Goal: Task Accomplishment & Management: Contribute content

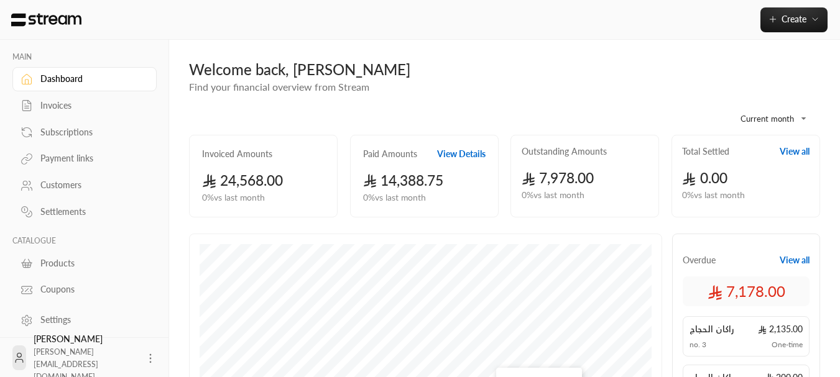
scroll to position [399, 0]
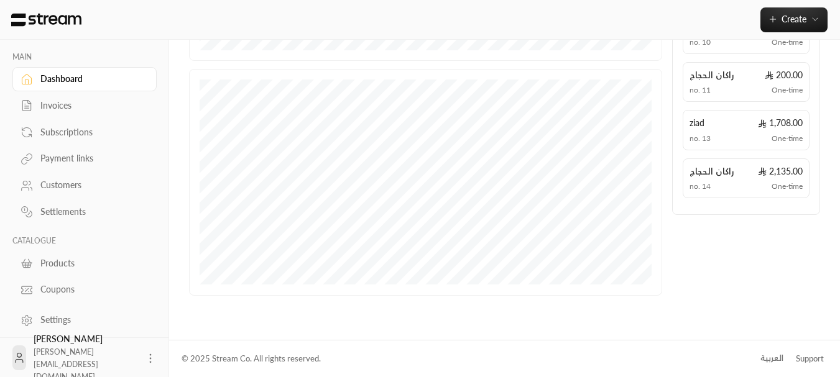
click at [762, 353] on div "العربية" at bounding box center [771, 358] width 23 height 12
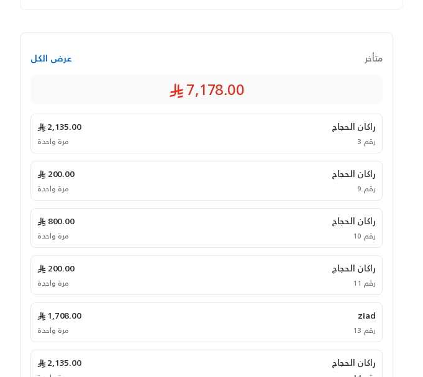
scroll to position [886, 0]
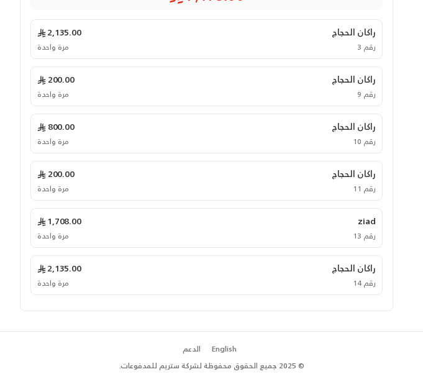
click at [221, 352] on div "English" at bounding box center [224, 349] width 25 height 11
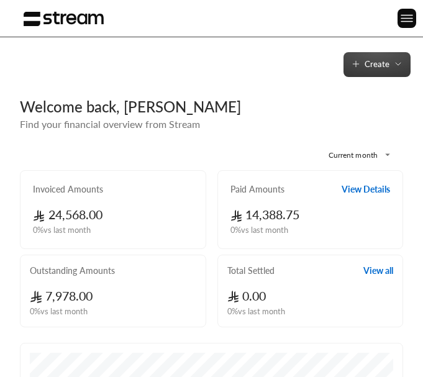
click at [389, 67] on span "Create" at bounding box center [377, 64] width 25 height 10
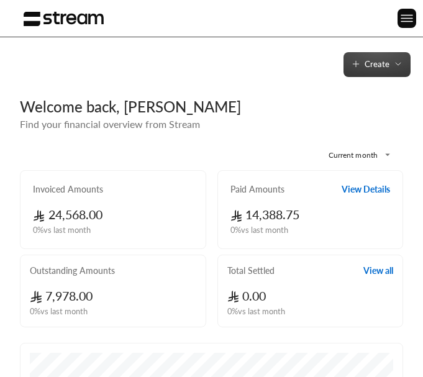
click at [404, 66] on button "Create" at bounding box center [377, 64] width 67 height 25
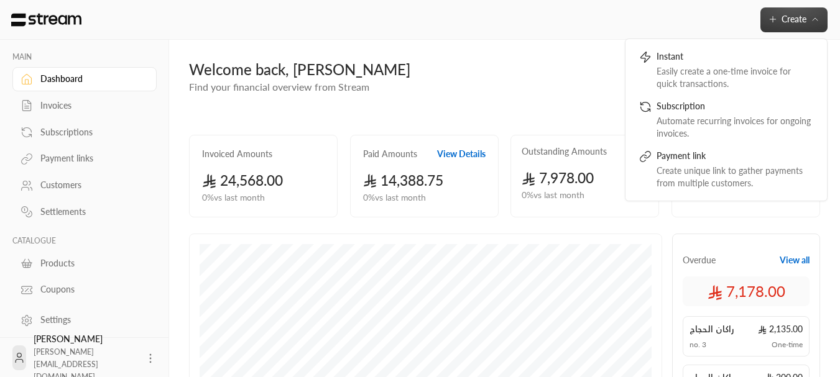
drag, startPoint x: 738, startPoint y: 15, endPoint x: 720, endPoint y: 22, distance: 18.9
click at [423, 15] on div "Create Instant Easily create a one-time invoice for quick transactions. Subscri…" at bounding box center [504, 19] width 671 height 25
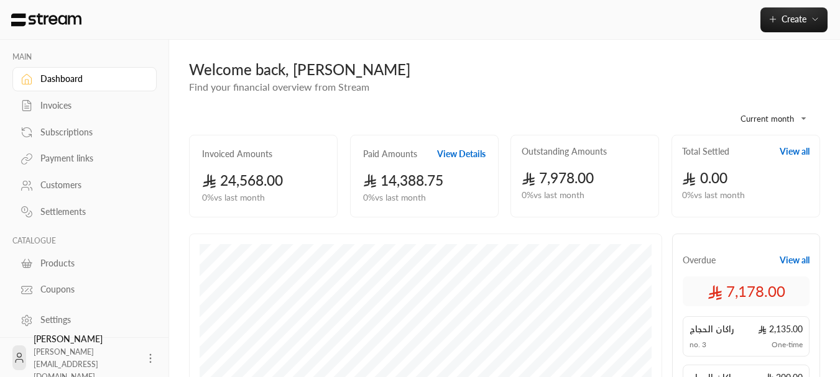
click at [60, 273] on link "Products" at bounding box center [84, 263] width 144 height 24
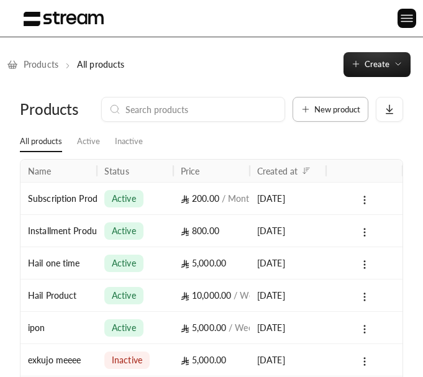
click at [354, 106] on span "New product" at bounding box center [337, 110] width 46 height 8
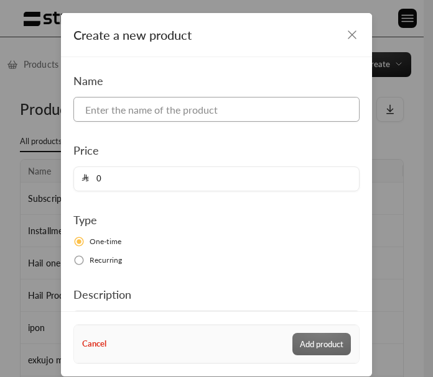
click at [209, 104] on input at bounding box center [216, 109] width 286 height 25
click at [173, 112] on input at bounding box center [216, 109] width 286 height 25
type input "5"
type input "i"
type input "e"
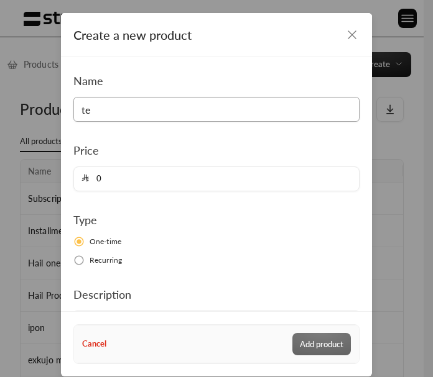
type input "t"
click at [180, 208] on div "Name t Price 0 Type One-time Recurring Description Customers cannot see this pr…" at bounding box center [216, 225] width 297 height 307
click at [159, 184] on input "0" at bounding box center [220, 179] width 262 height 24
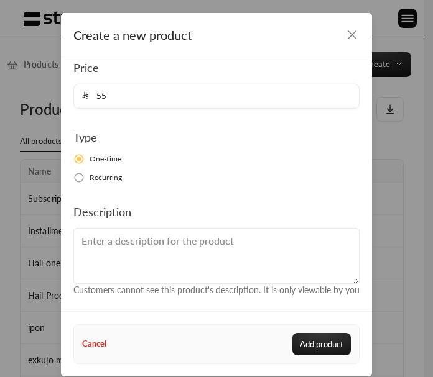
scroll to position [95, 0]
type input "5000"
click at [315, 349] on button "Add product" at bounding box center [321, 344] width 58 height 22
type input "0"
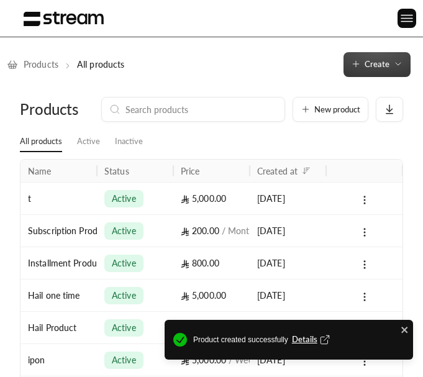
click at [395, 69] on icon "button" at bounding box center [398, 64] width 10 height 10
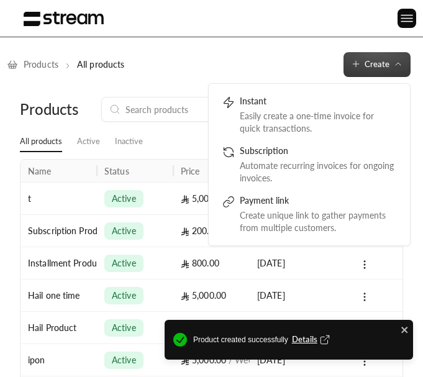
click at [322, 56] on div "Products All products Create Instant Easily create a one-time invoice for quick…" at bounding box center [211, 64] width 423 height 25
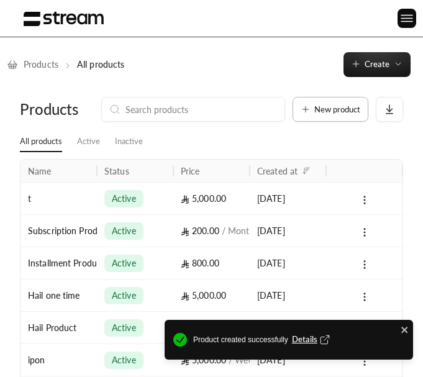
click at [357, 114] on button "New product" at bounding box center [331, 109] width 76 height 25
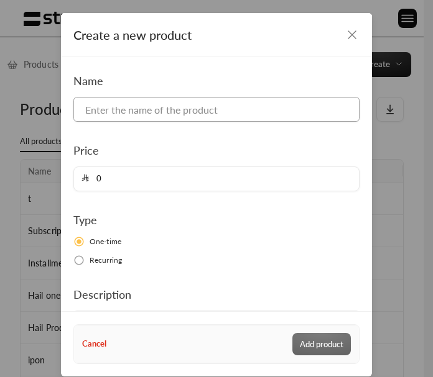
click at [193, 114] on input at bounding box center [216, 109] width 286 height 25
type input "t"
click at [183, 180] on input "0" at bounding box center [220, 179] width 262 height 24
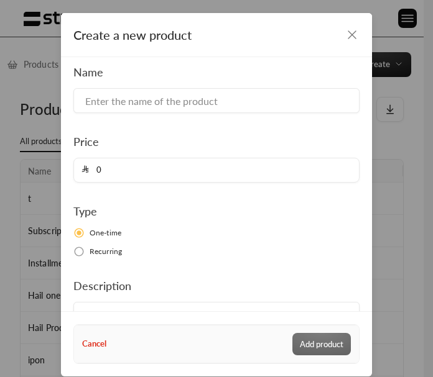
scroll to position [0, 0]
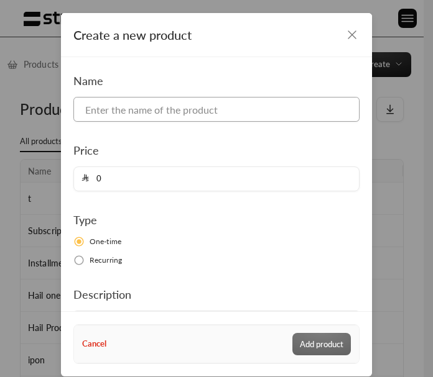
click at [172, 109] on input at bounding box center [216, 109] width 286 height 25
type input "test"
click at [140, 177] on input "0" at bounding box center [220, 179] width 262 height 24
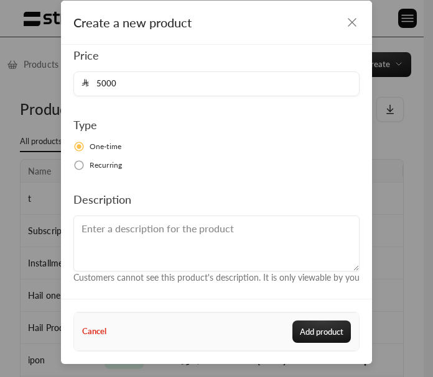
scroll to position [95, 0]
type input "5000"
click at [320, 328] on button "Add product" at bounding box center [321, 332] width 58 height 22
type input "0"
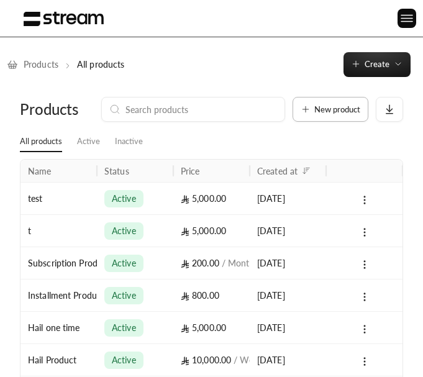
click at [346, 110] on span "New product" at bounding box center [337, 110] width 46 height 8
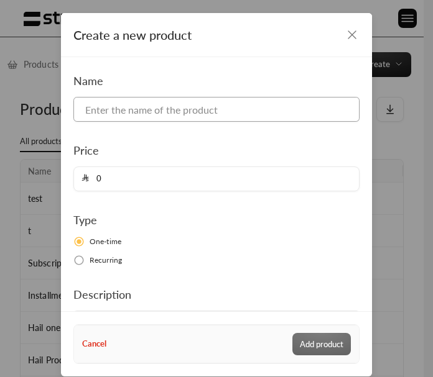
click at [178, 111] on input at bounding box center [216, 109] width 286 height 25
type input "test"
click at [187, 173] on input "0" at bounding box center [220, 179] width 262 height 24
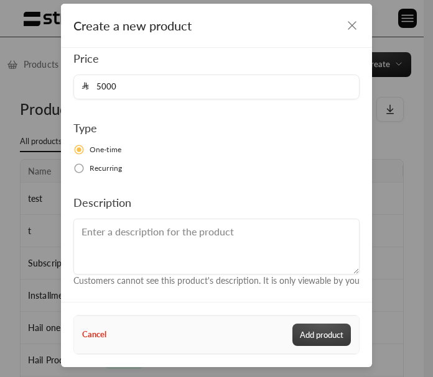
scroll to position [12, 0]
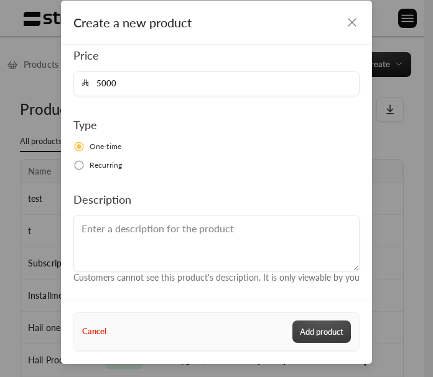
type input "5000"
click at [300, 332] on button "Add product" at bounding box center [321, 332] width 58 height 22
type input "0"
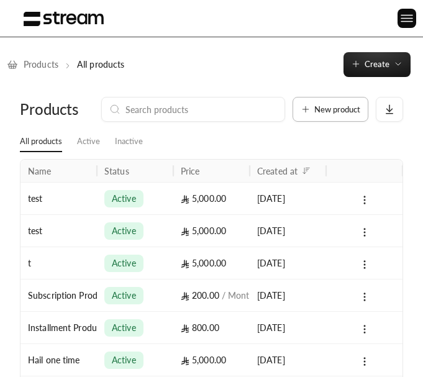
click at [351, 104] on button "New product" at bounding box center [331, 109] width 76 height 25
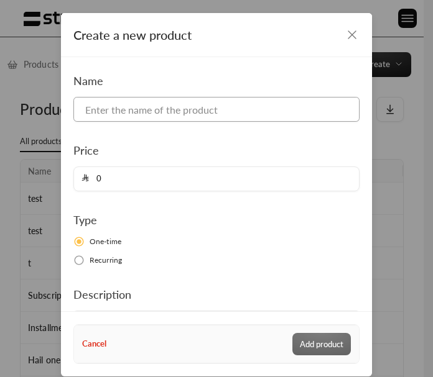
click at [208, 106] on input at bounding box center [216, 109] width 286 height 25
type input "test"
click at [156, 185] on input "0" at bounding box center [220, 179] width 262 height 24
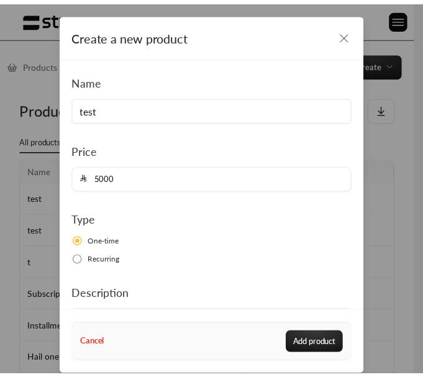
scroll to position [95, 0]
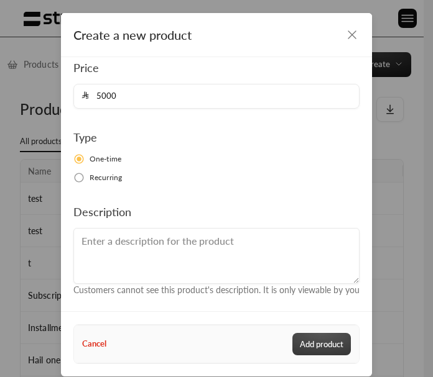
type input "5000"
click at [322, 342] on button "Add product" at bounding box center [321, 344] width 58 height 22
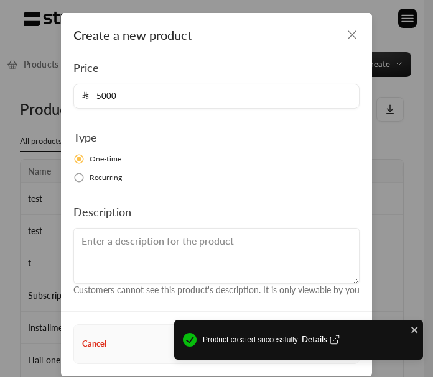
type input "0"
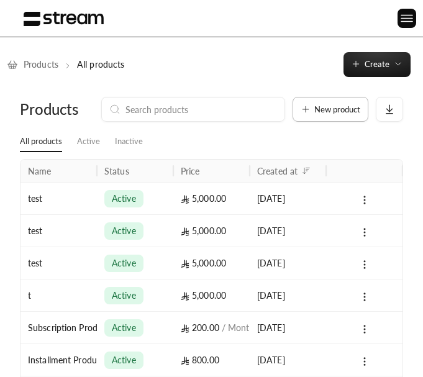
click at [348, 111] on span "New product" at bounding box center [337, 110] width 46 height 8
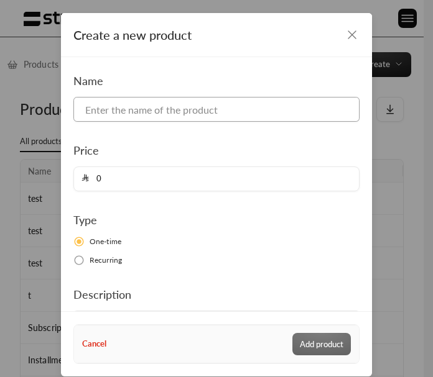
click at [211, 114] on input at bounding box center [216, 109] width 286 height 25
type input "test"
click at [168, 180] on input "0" at bounding box center [220, 179] width 262 height 24
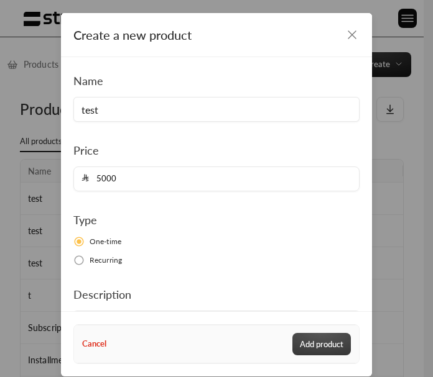
type input "5000"
click at [334, 338] on button "Add product" at bounding box center [321, 344] width 58 height 22
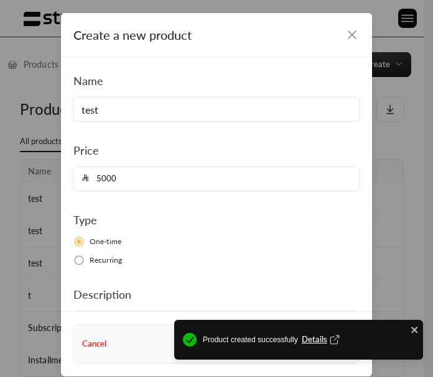
type input "0"
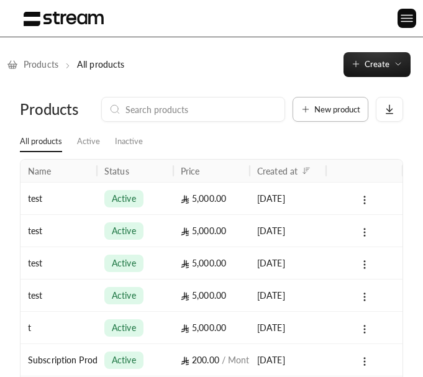
click at [351, 100] on button "New product" at bounding box center [331, 109] width 76 height 25
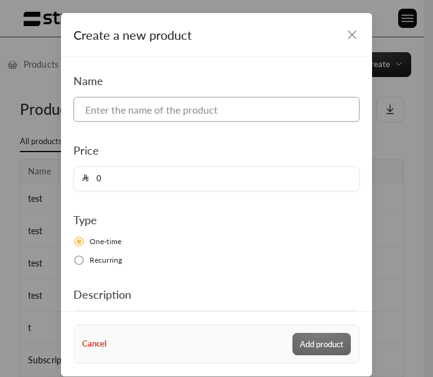
click at [234, 111] on input at bounding box center [216, 109] width 286 height 25
type input "test"
click at [207, 175] on input "0" at bounding box center [220, 179] width 262 height 24
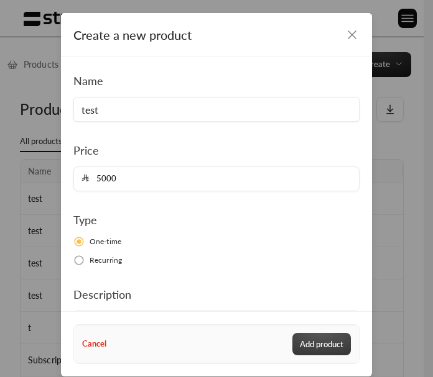
type input "5000"
click at [327, 353] on button "Add product" at bounding box center [321, 344] width 58 height 22
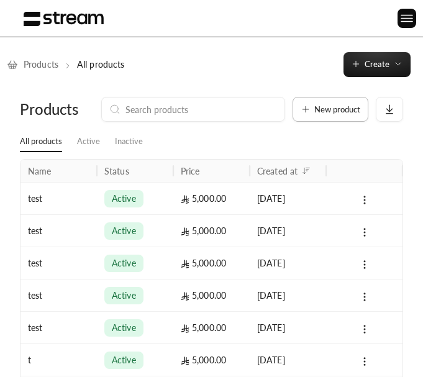
click at [345, 112] on span "New product" at bounding box center [337, 110] width 46 height 8
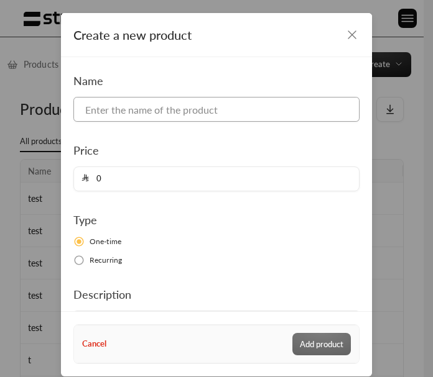
click at [248, 105] on input at bounding box center [216, 109] width 286 height 25
type input "test"
click at [173, 180] on input "0" at bounding box center [220, 179] width 262 height 24
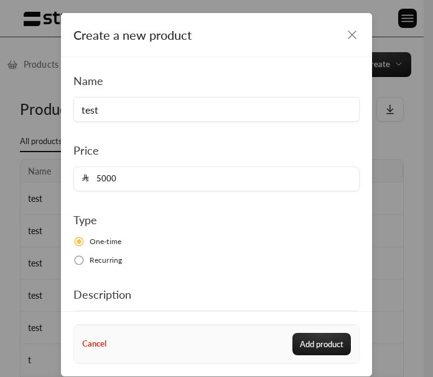
type input "5000"
click at [349, 351] on div "Cancel Add product" at bounding box center [216, 344] width 280 height 22
click at [336, 346] on button "Add product" at bounding box center [321, 344] width 58 height 22
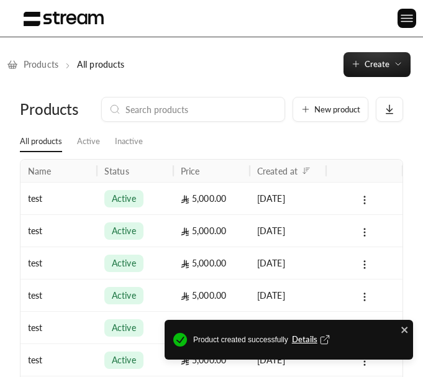
click at [305, 342] on span "Details" at bounding box center [312, 340] width 40 height 12
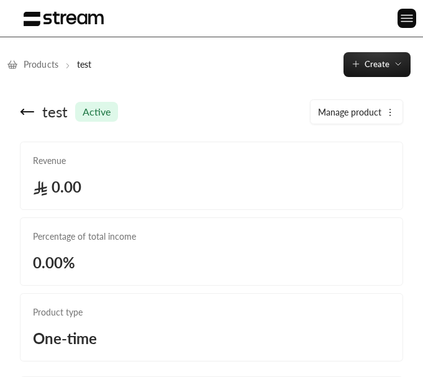
click at [29, 16] on img at bounding box center [64, 19] width 80 height 16
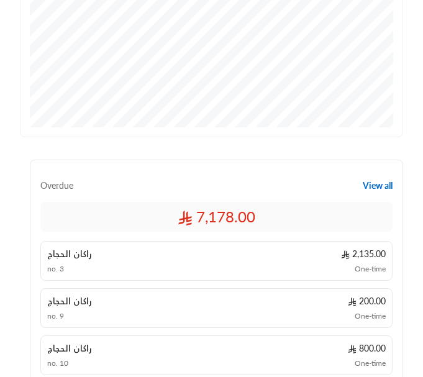
scroll to position [886, 0]
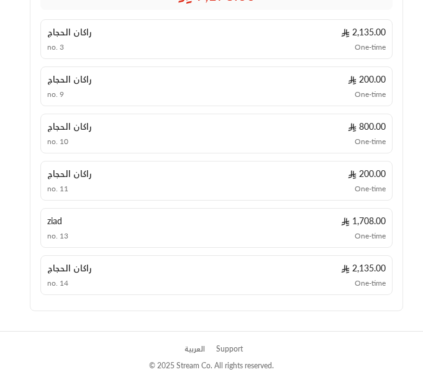
click at [190, 349] on div "العربية" at bounding box center [195, 349] width 21 height 11
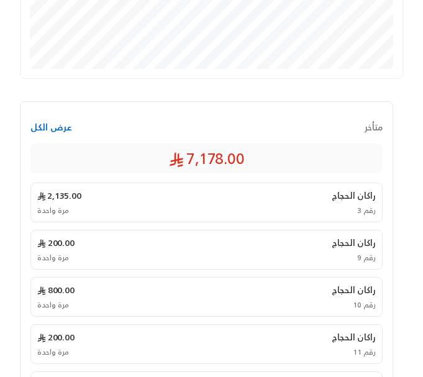
scroll to position [886, 0]
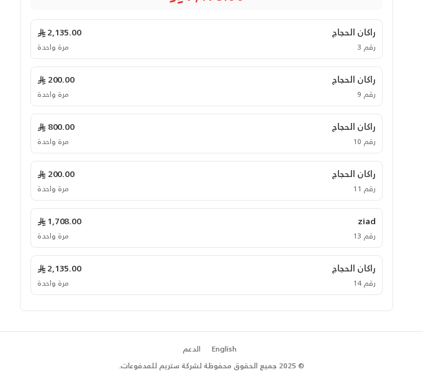
drag, startPoint x: 418, startPoint y: 280, endPoint x: 254, endPoint y: 321, distance: 169.9
click at [230, 349] on div "English" at bounding box center [224, 349] width 25 height 11
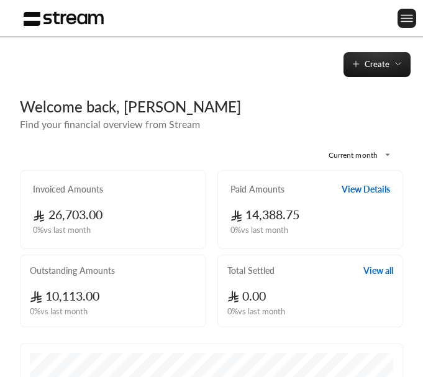
click at [407, 20] on img at bounding box center [407, 19] width 15 height 16
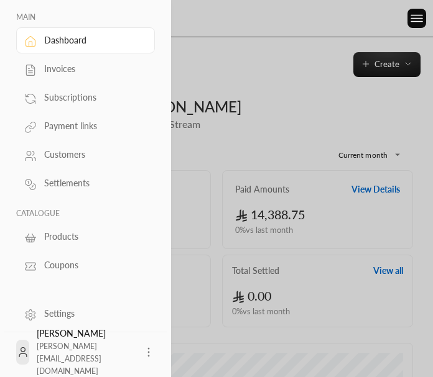
click at [52, 226] on link "Products" at bounding box center [85, 237] width 139 height 26
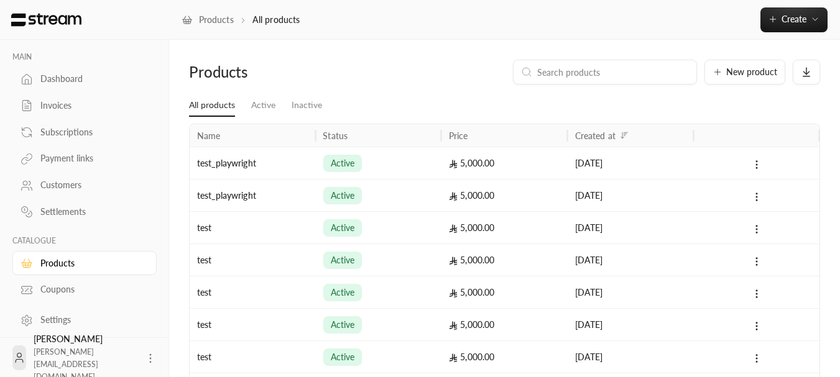
click at [250, 163] on div "test_playwright" at bounding box center [252, 163] width 111 height 32
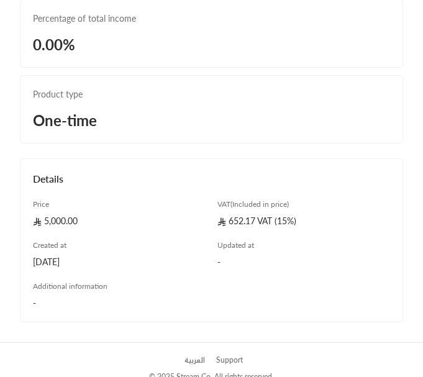
scroll to position [229, 0]
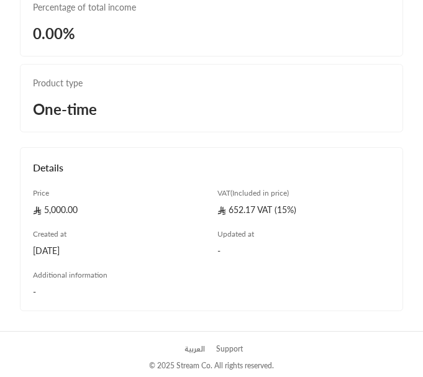
click at [66, 209] on div "5,000.00" at bounding box center [119, 210] width 173 height 12
